Goal: Check status: Check status

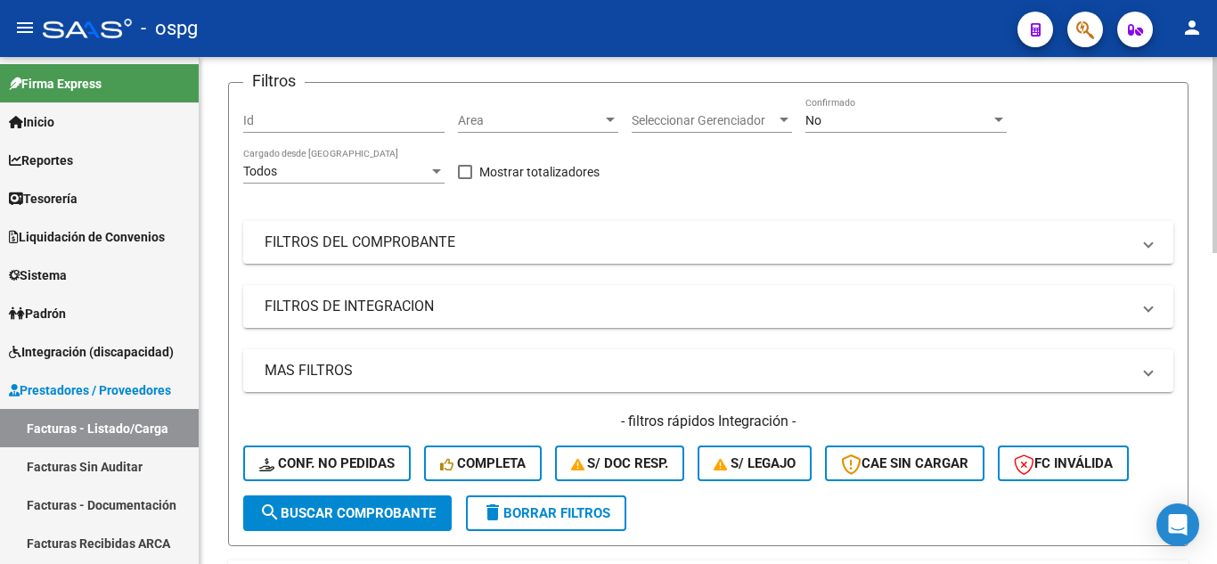
scroll to position [182, 0]
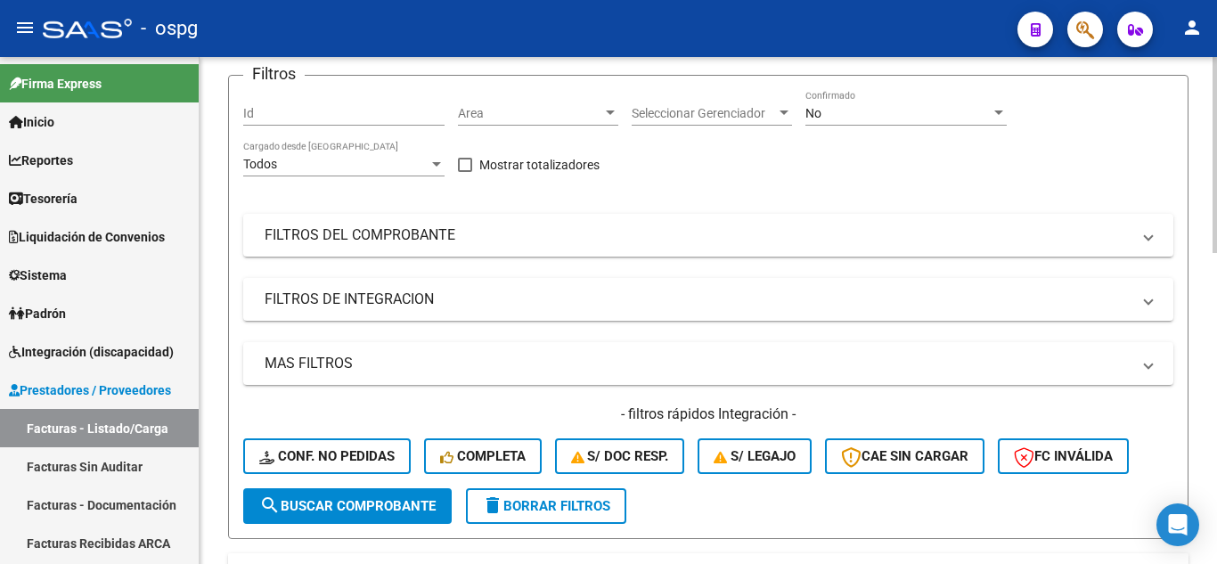
click at [1209, 195] on div "Video tutorial PRESTADORES -> Listado de CPBTs Emitidos por Prestadores / Prove…" at bounding box center [711, 523] width 1022 height 1296
click at [468, 230] on mat-panel-title "FILTROS DEL COMPROBANTE" at bounding box center [698, 235] width 866 height 20
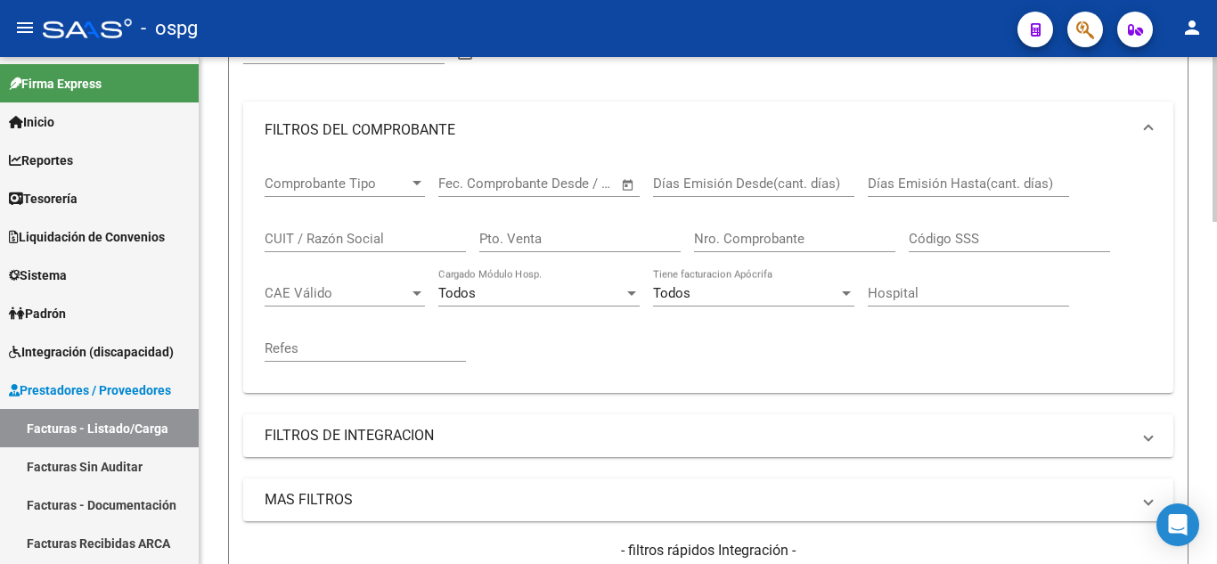
click at [1211, 263] on div "Video tutorial PRESTADORES -> Listado de CPBTs Emitidos por Prestadores / Prove…" at bounding box center [711, 535] width 1022 height 1544
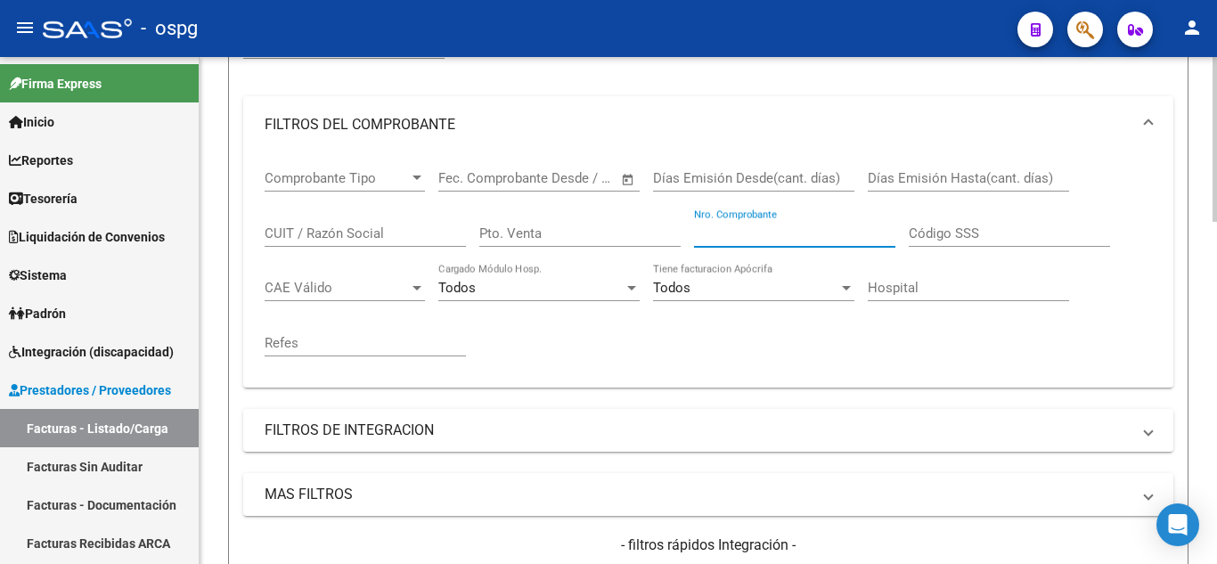
click at [740, 235] on input "Nro. Comprobante" at bounding box center [794, 233] width 201 height 16
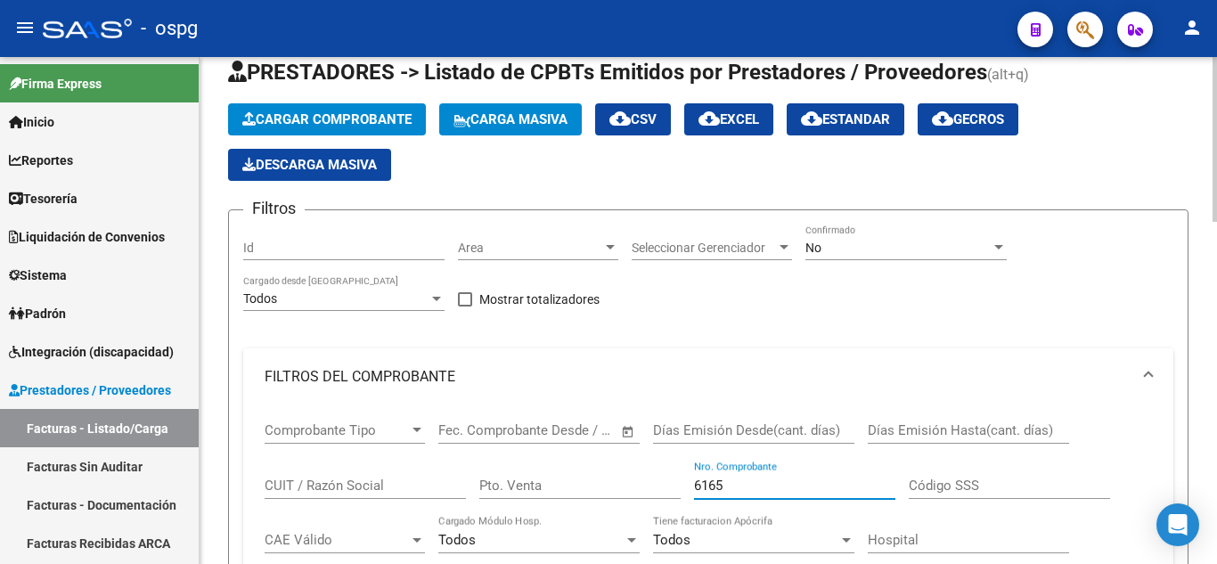
click at [1215, 95] on div at bounding box center [1214, 154] width 4 height 165
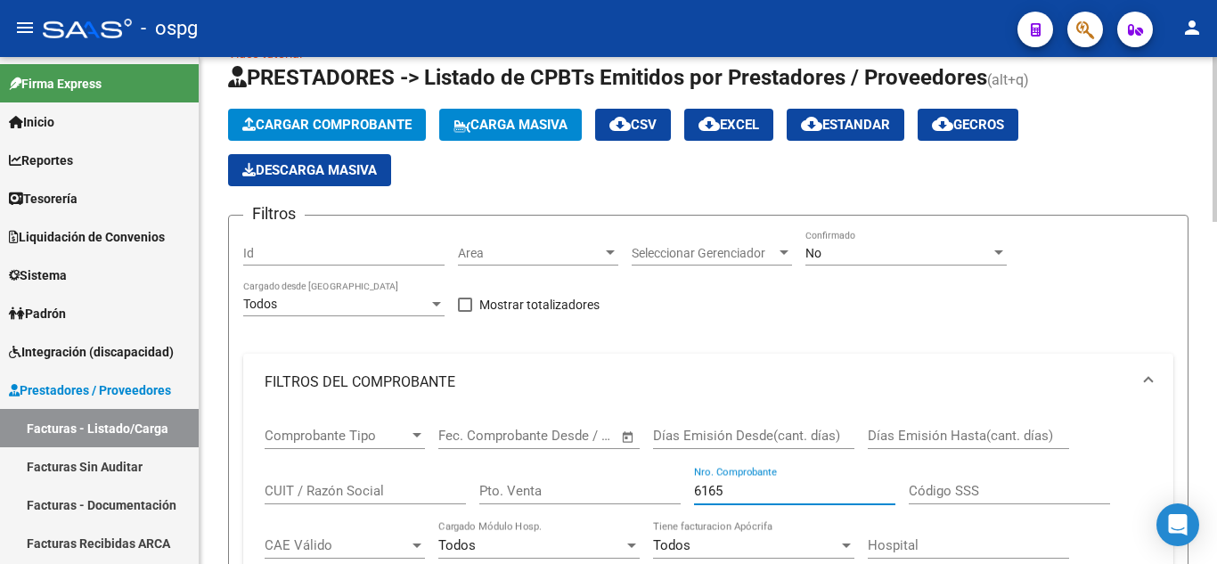
type input "6165"
click at [932, 237] on div "No Confirmado" at bounding box center [905, 248] width 201 height 36
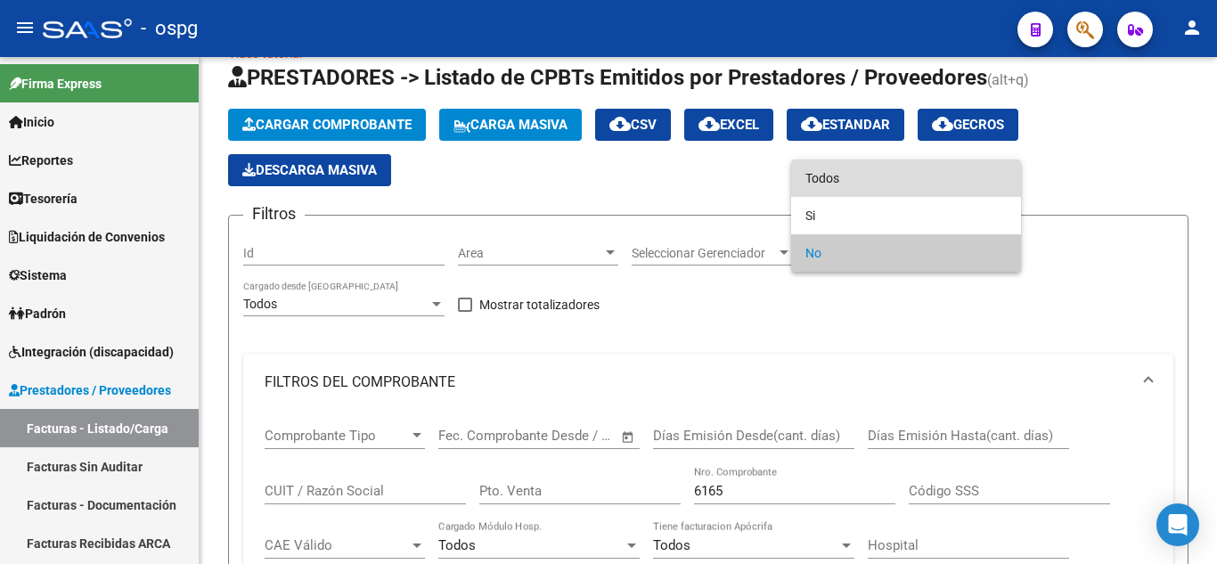
click at [844, 179] on span "Todos" at bounding box center [905, 177] width 201 height 37
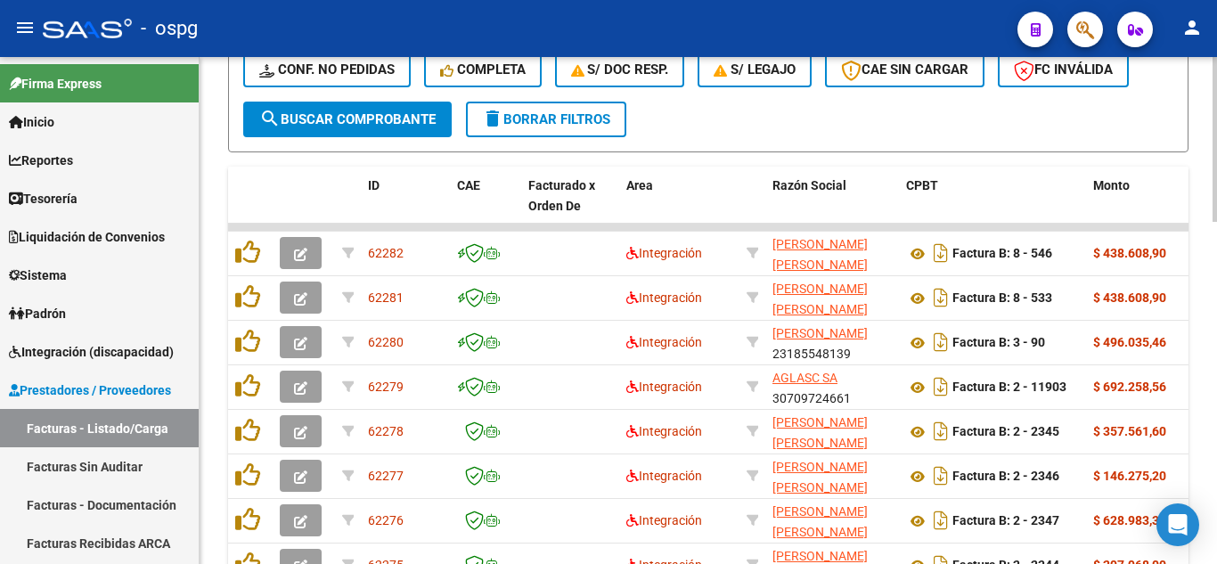
click at [1211, 382] on div "Video tutorial PRESTADORES -> Listado de CPBTs Emitidos por Prestadores / Prove…" at bounding box center [711, 12] width 1022 height 1544
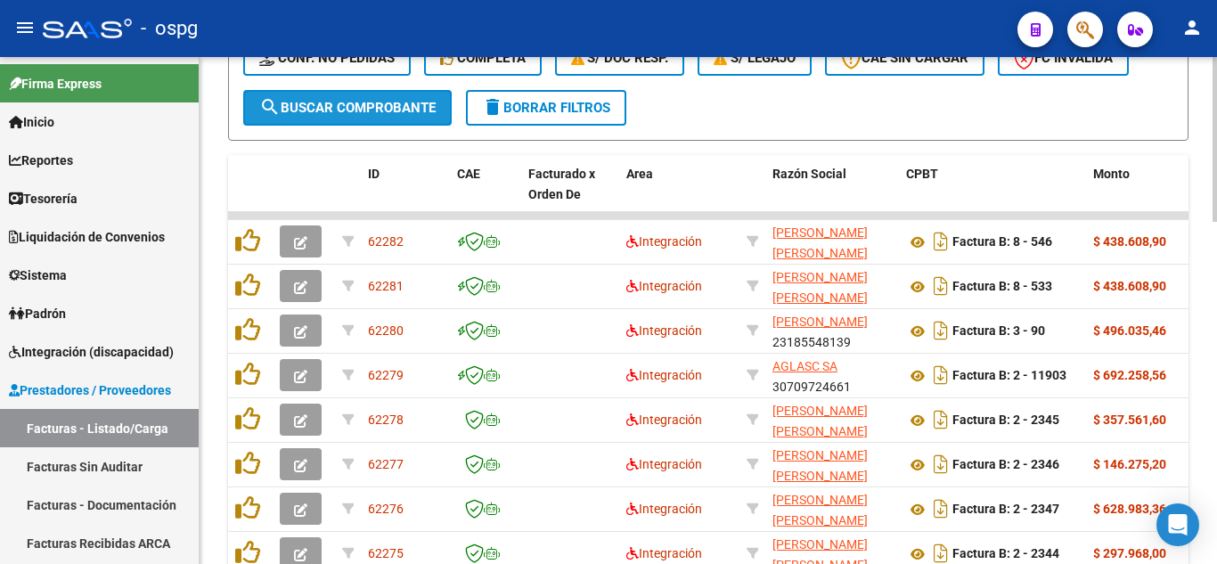
click at [322, 119] on button "search Buscar Comprobante" at bounding box center [347, 108] width 208 height 36
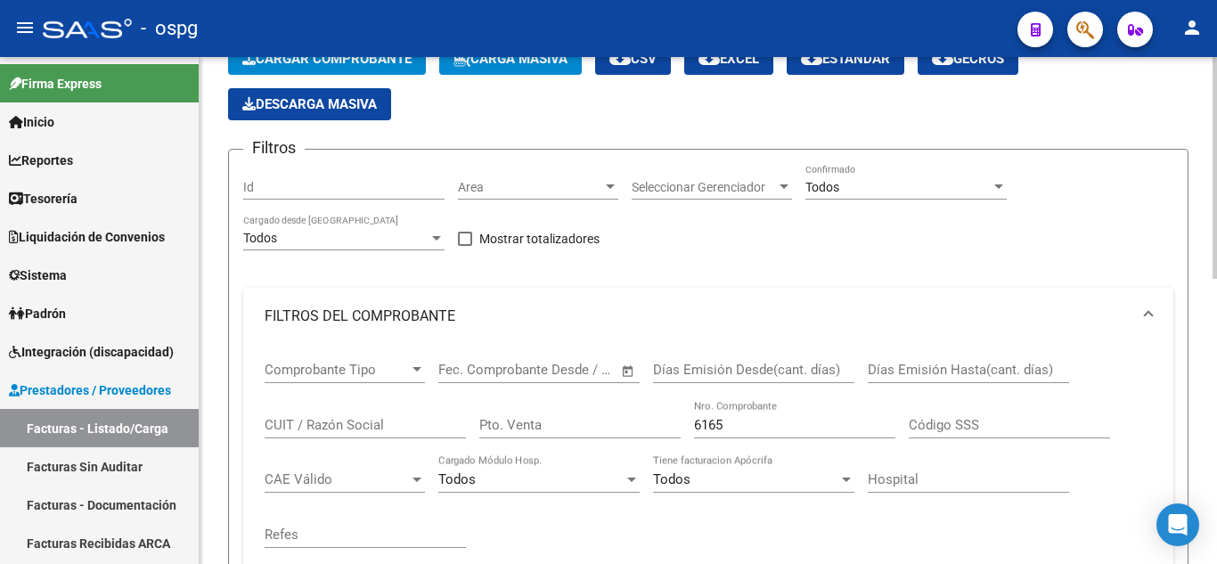
scroll to position [0, 0]
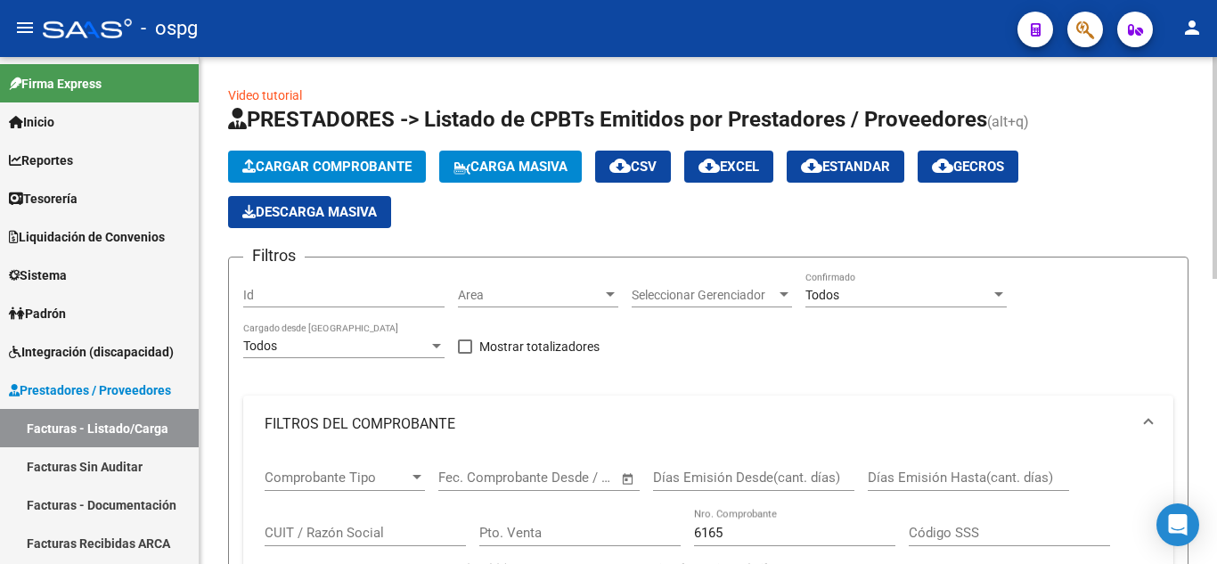
click at [1216, 25] on div "menu - ospg person Firma Express Inicio Calendario SSS Instructivos Contacto OS…" at bounding box center [608, 282] width 1217 height 564
